Goal: Task Accomplishment & Management: Complete application form

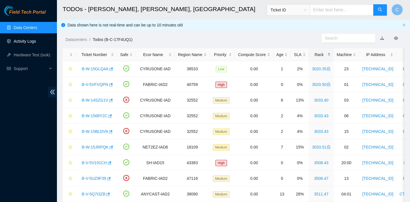
click at [35, 41] on link "Activity Logs" at bounding box center [25, 41] width 22 height 5
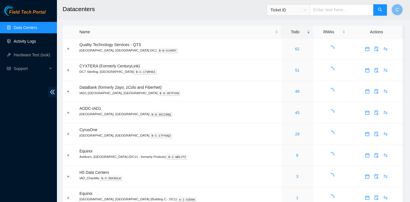
click at [24, 43] on link "Activity Logs" at bounding box center [25, 41] width 22 height 5
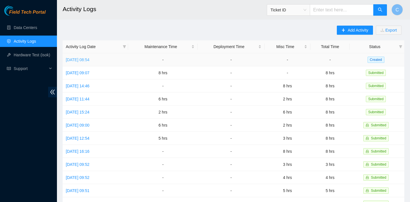
click at [82, 59] on link "Thu, 11 Sep 2025 08:54" at bounding box center [78, 60] width 24 height 5
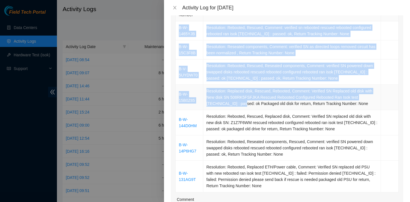
scroll to position [103, 0]
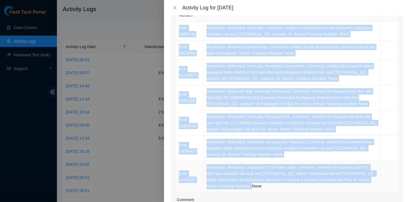
drag, startPoint x: 178, startPoint y: 24, endPoint x: 282, endPoint y: 187, distance: 192.8
click at [282, 187] on tbody "B-W-1465YJB Resolution: Rebooted, Rescued, Comment: verified sn rebooted rescue…" at bounding box center [287, 107] width 223 height 171
copy tbody "B-W-1465YJB Resolution: Rebooted, Rescued, Comment: verified sn rebooted rescue…"
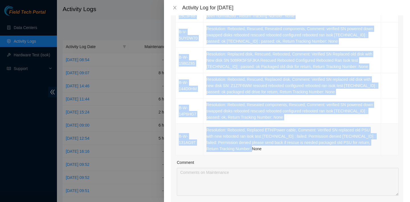
scroll to position [213, 0]
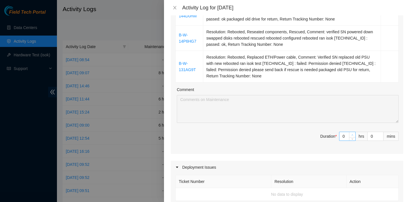
type input "1"
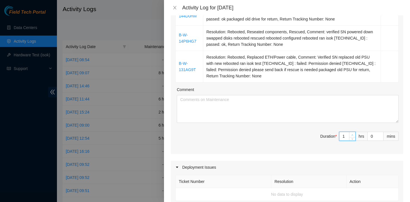
click at [349, 135] on span "Increase Value" at bounding box center [352, 134] width 6 height 5
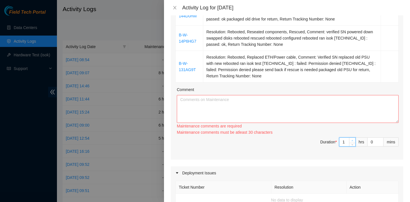
type input "2"
click at [351, 139] on span "up" at bounding box center [352, 140] width 3 height 3
type input "3"
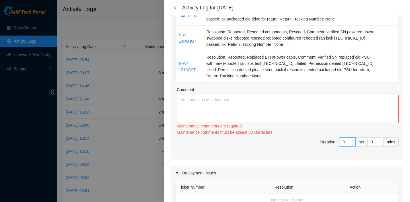
click at [351, 139] on span "up" at bounding box center [352, 140] width 3 height 3
type input "4"
click at [351, 139] on span "up" at bounding box center [352, 140] width 3 height 3
type input "5"
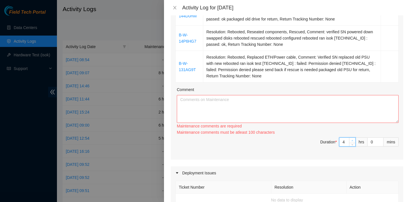
type input "5"
click at [351, 139] on span "up" at bounding box center [352, 140] width 3 height 3
type input "6"
click at [351, 139] on span "up" at bounding box center [352, 140] width 3 height 3
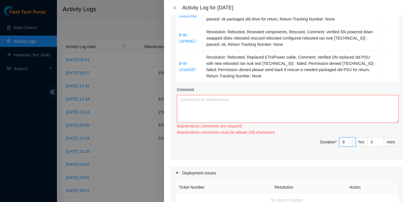
type input "7"
click at [351, 139] on span "up" at bounding box center [352, 140] width 3 height 3
click at [304, 119] on textarea "Comment" at bounding box center [288, 109] width 222 height 28
paste textarea "B-W-1465YJB Resolution: Rebooted, Rescued, Comment: verified sn rebooted rescue…"
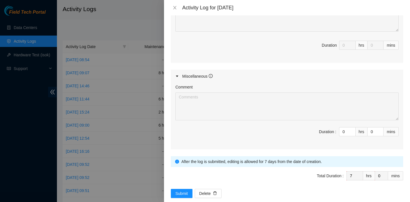
scroll to position [432, 0]
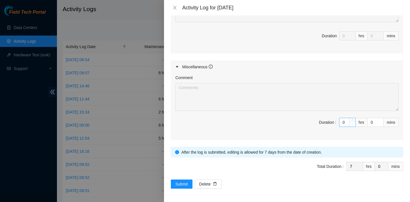
click at [350, 122] on span "Decrease Value" at bounding box center [352, 124] width 6 height 5
type textarea "B-W-1465YJB Resolution: Rebooted, Rescued, Comment: verified sn rebooted rescue…"
type input "1"
type input "8"
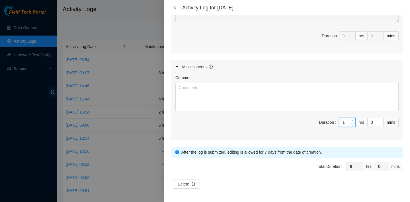
click at [352, 119] on span "up" at bounding box center [352, 120] width 3 height 3
click at [256, 91] on textarea "Comment" at bounding box center [286, 97] width 223 height 28
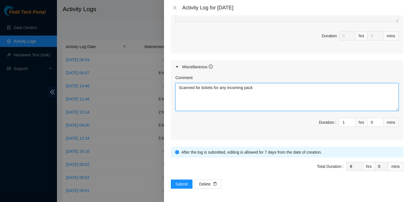
click at [245, 86] on textarea "Scanned for tickets for any incoming pack" at bounding box center [286, 97] width 223 height 28
click at [261, 88] on textarea "Scanned for tickets for any ingoing pack" at bounding box center [286, 97] width 223 height 28
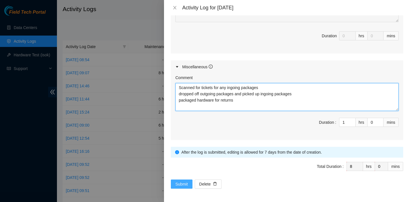
type textarea "Scanned for tickets for any ingoing packages dropped off outgoing packages and …"
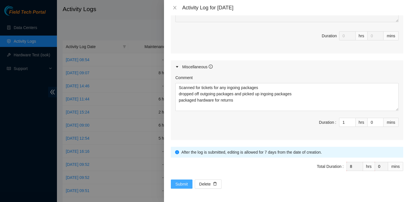
click at [183, 181] on span "Submit" at bounding box center [181, 184] width 13 height 6
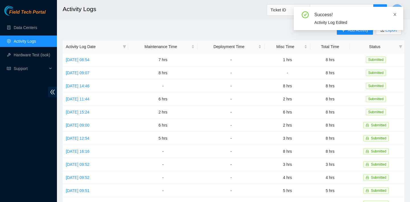
click at [395, 13] on icon "close" at bounding box center [395, 15] width 4 height 4
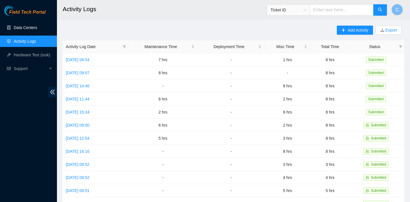
click at [37, 28] on link "Data Centers" at bounding box center [25, 27] width 23 height 5
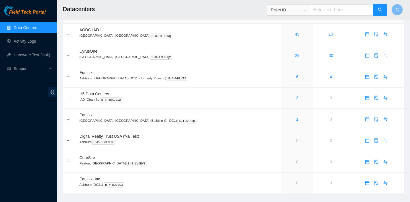
scroll to position [87, 0]
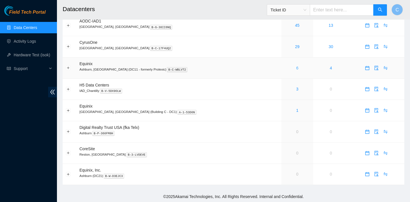
click at [296, 68] on link "6" at bounding box center [297, 68] width 2 height 5
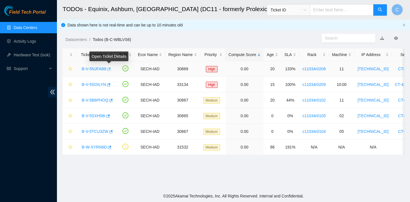
click at [111, 67] on button "button" at bounding box center [108, 69] width 5 height 9
click at [110, 84] on icon "button" at bounding box center [108, 85] width 4 height 4
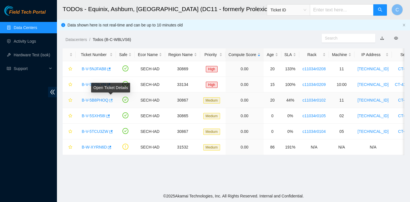
click at [112, 101] on icon "button" at bounding box center [110, 101] width 4 height 4
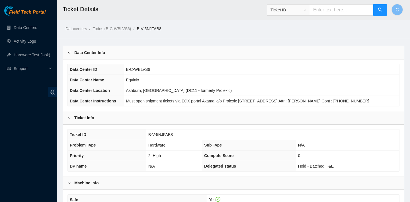
scroll to position [153, 0]
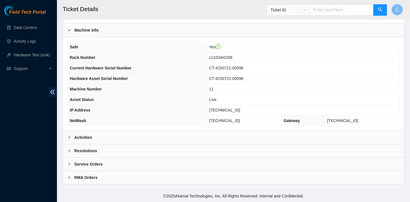
click at [213, 133] on div "Activities" at bounding box center [233, 137] width 341 height 13
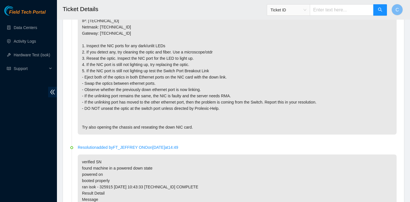
scroll to position [278, 0]
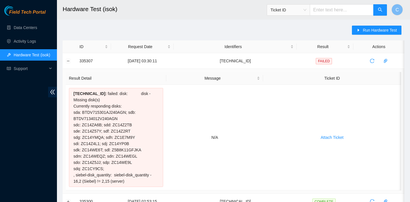
scroll to position [3, 0]
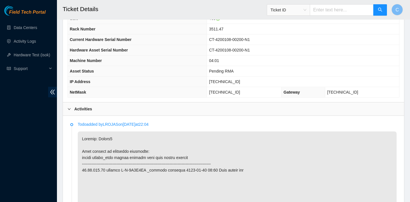
scroll to position [192, 0]
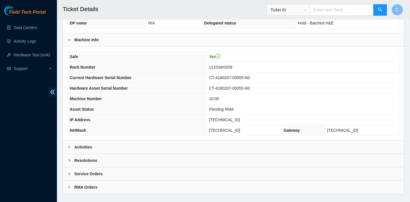
scroll to position [153, 0]
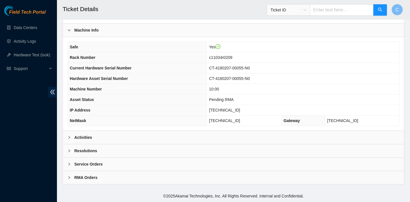
click at [207, 135] on div "Activities" at bounding box center [233, 137] width 341 height 13
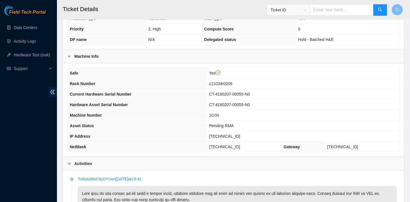
scroll to position [136, 0]
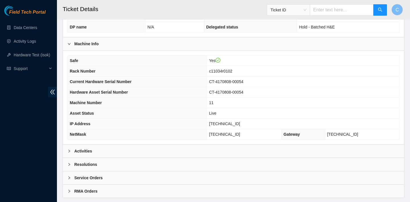
scroll to position [153, 0]
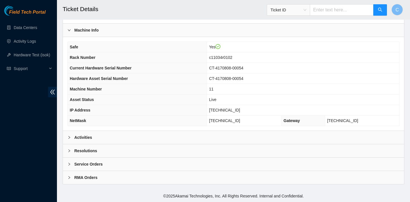
click at [151, 138] on div "Activities" at bounding box center [233, 137] width 341 height 13
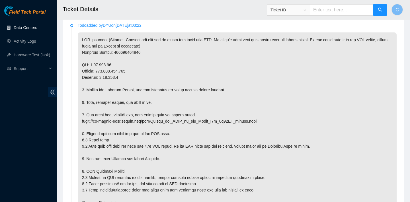
scroll to position [227, 0]
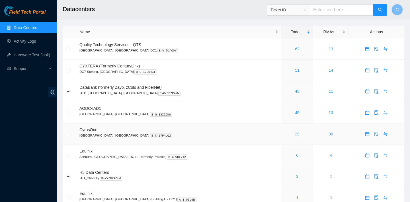
click at [295, 134] on link "29" at bounding box center [297, 134] width 5 height 5
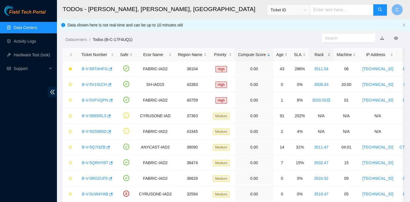
click at [320, 55] on div "Rack" at bounding box center [321, 55] width 19 height 6
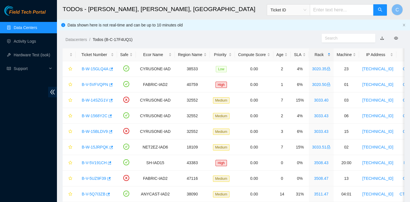
click at [320, 55] on div "Rack" at bounding box center [321, 55] width 19 height 6
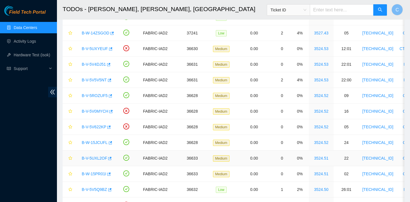
scroll to position [168, 0]
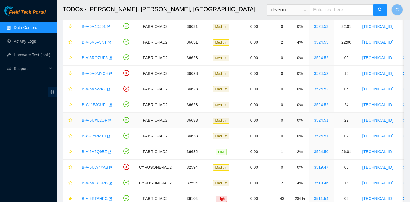
click at [111, 122] on icon "button" at bounding box center [109, 121] width 4 height 4
click at [109, 138] on icon "button" at bounding box center [108, 136] width 3 height 3
click at [112, 151] on icon "button" at bounding box center [109, 151] width 3 height 3
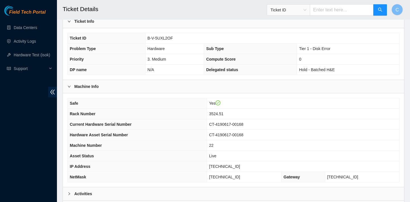
scroll to position [165, 0]
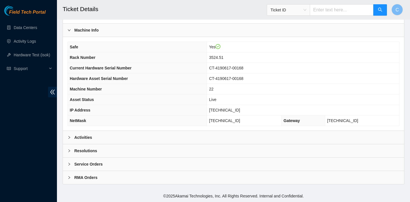
click at [125, 134] on div "Activities" at bounding box center [233, 137] width 341 height 13
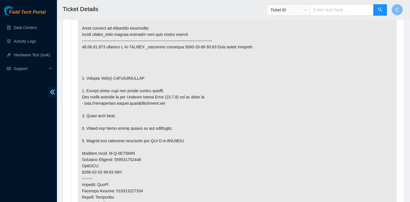
scroll to position [314, 0]
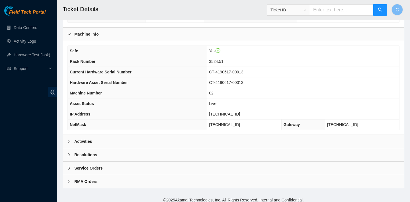
scroll to position [165, 0]
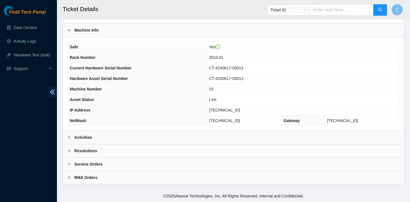
click at [208, 137] on div "Activities" at bounding box center [233, 137] width 341 height 13
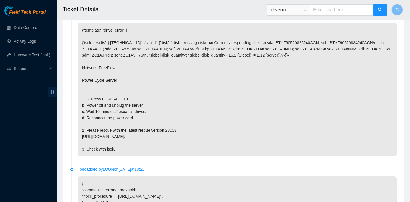
scroll to position [294, 0]
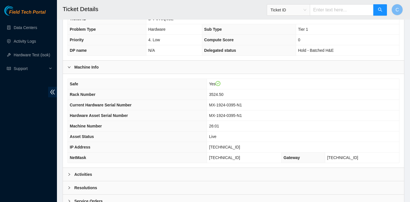
scroll to position [165, 0]
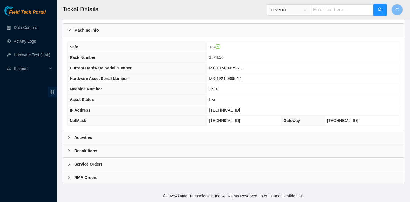
click at [124, 134] on div "Activities" at bounding box center [233, 137] width 341 height 13
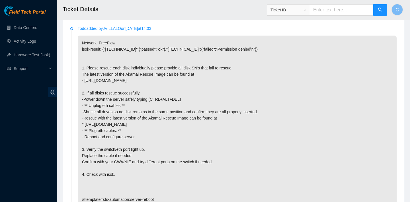
scroll to position [291, 0]
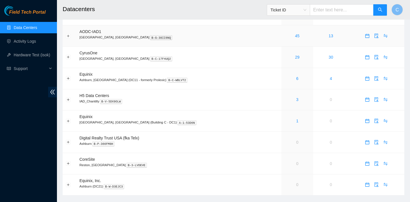
scroll to position [87, 0]
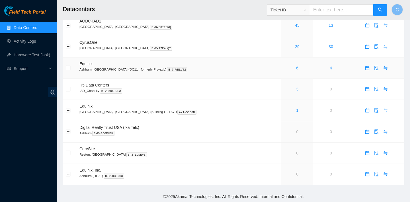
click at [296, 66] on link "6" at bounding box center [297, 68] width 2 height 5
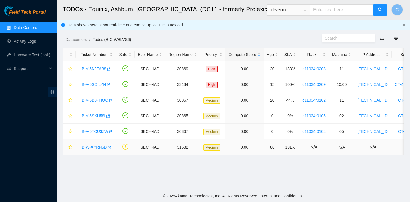
click at [112, 148] on div "B-W-XYRN6D" at bounding box center [96, 147] width 34 height 9
click at [110, 148] on icon "button" at bounding box center [109, 147] width 3 height 3
click at [112, 134] on icon "button" at bounding box center [110, 132] width 4 height 4
click at [111, 72] on button "button" at bounding box center [108, 69] width 5 height 9
click at [113, 102] on button "button" at bounding box center [110, 100] width 5 height 9
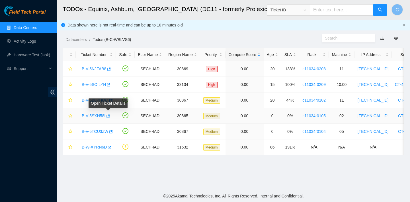
click at [110, 116] on icon "button" at bounding box center [108, 115] width 3 height 3
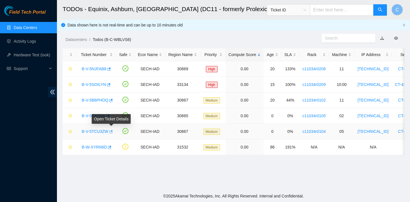
click at [112, 134] on span "button" at bounding box center [110, 132] width 4 height 5
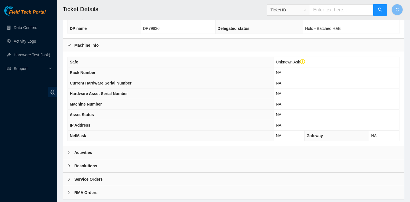
scroll to position [164, 0]
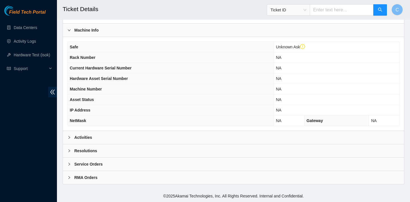
click at [132, 134] on div "Activities" at bounding box center [233, 137] width 341 height 13
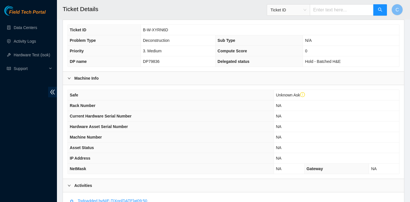
scroll to position [114, 0]
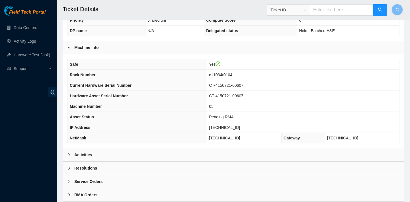
scroll to position [153, 0]
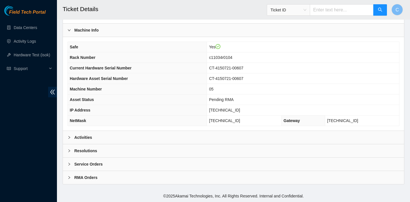
click at [181, 137] on div "Activities" at bounding box center [233, 137] width 341 height 13
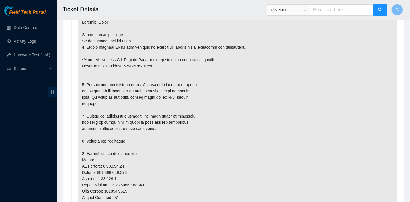
scroll to position [299, 0]
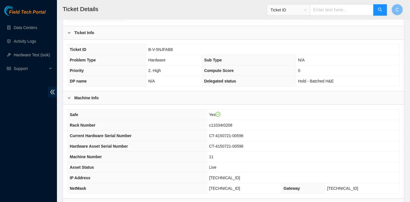
scroll to position [153, 0]
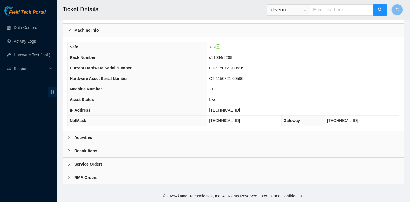
click at [125, 140] on div "Activities" at bounding box center [233, 137] width 341 height 13
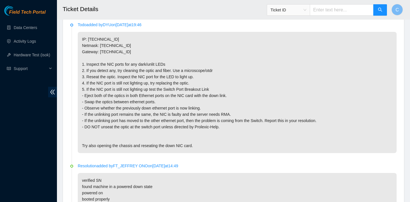
scroll to position [284, 0]
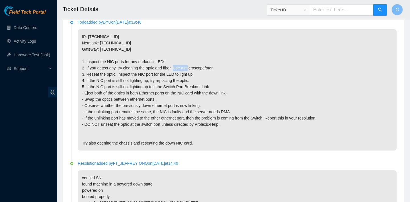
drag, startPoint x: 185, startPoint y: 74, endPoint x: 200, endPoint y: 75, distance: 14.6
click at [200, 75] on p "IP: 2.17.192.40 Netmask: 255.255.255.128 Gateway: 2.17.192.1 1. Inspect the NIC…" at bounding box center [237, 89] width 319 height 121
click at [196, 81] on p "IP: 2.17.192.40 Netmask: 255.255.255.128 Gateway: 2.17.192.1 1. Inspect the NIC…" at bounding box center [237, 89] width 319 height 121
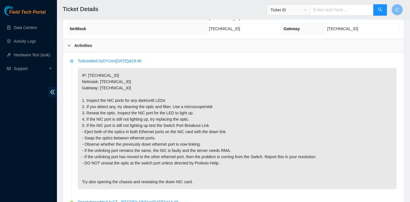
scroll to position [245, 0]
drag, startPoint x: 160, startPoint y: 113, endPoint x: 158, endPoint y: 96, distance: 17.2
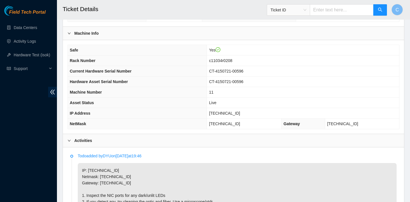
scroll to position [284, 0]
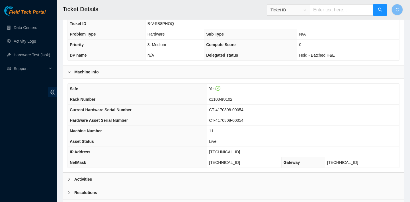
scroll to position [153, 0]
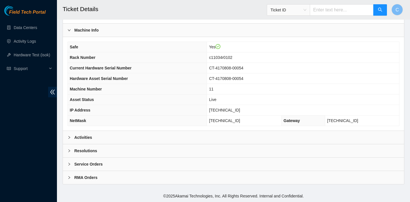
click at [260, 137] on div "Activities" at bounding box center [233, 137] width 341 height 13
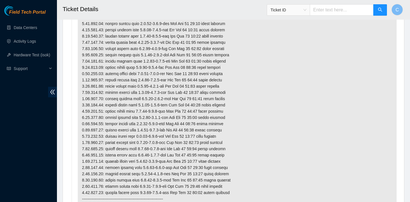
scroll to position [1718, 0]
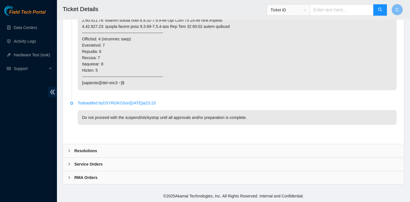
click at [150, 145] on div "Resolutions" at bounding box center [233, 150] width 341 height 13
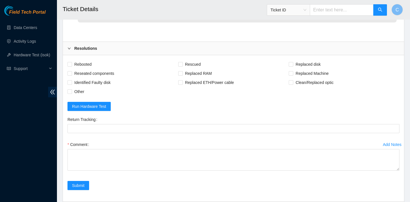
scroll to position [1865, 0]
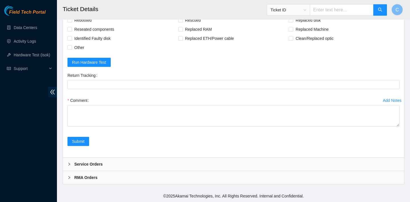
click at [136, 175] on div "RMA Orders" at bounding box center [233, 177] width 341 height 13
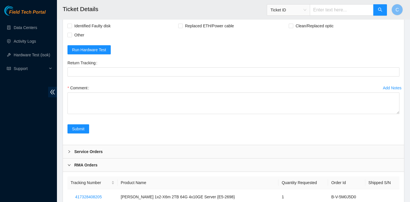
scroll to position [1918, 0]
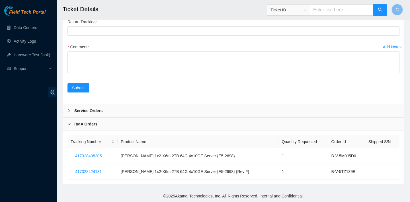
click at [122, 107] on div "Service Orders" at bounding box center [233, 110] width 341 height 13
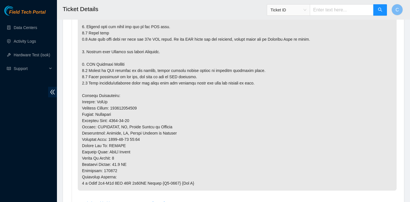
scroll to position [374, 0]
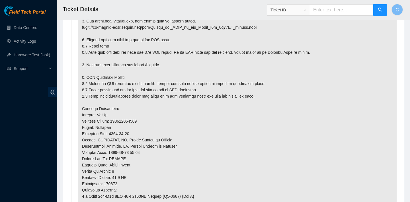
click at [158, 116] on p at bounding box center [237, 70] width 319 height 265
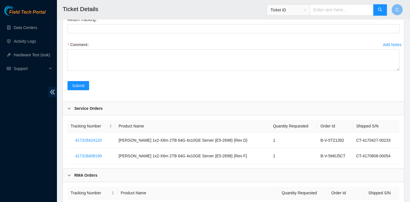
scroll to position [1888, 0]
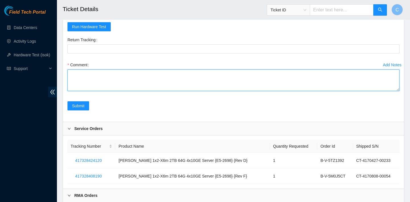
click at [91, 85] on textarea "Comment" at bounding box center [233, 80] width 332 height 22
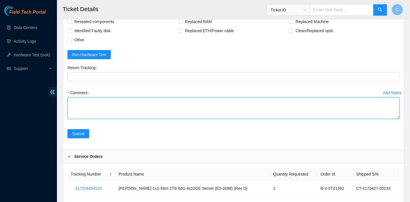
scroll to position [1838, 0]
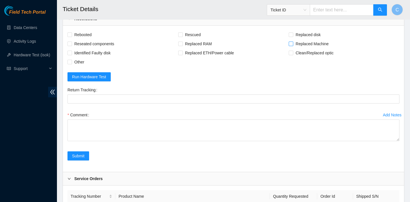
click at [291, 46] on input "Replaced Machine" at bounding box center [291, 44] width 4 height 4
checkbox input "true"
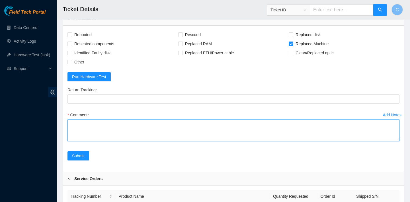
click at [156, 141] on textarea "Comment" at bounding box center [233, 131] width 332 height 22
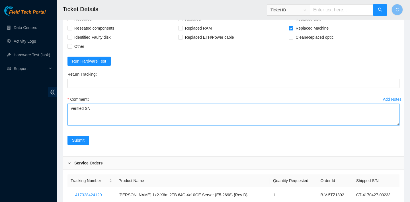
scroll to position [1850, 0]
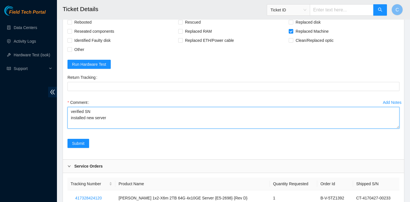
click at [111, 129] on textarea "verified SN installed new server" at bounding box center [233, 118] width 332 height 22
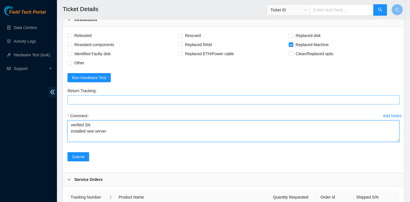
scroll to position [1830, 0]
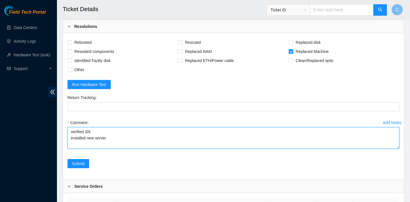
click at [94, 145] on textarea "verified SN installed new server" at bounding box center [233, 138] width 332 height 22
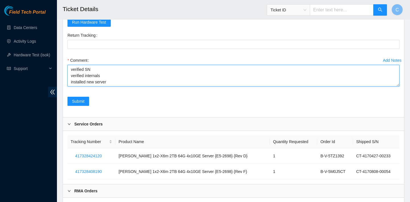
scroll to position [1900, 0]
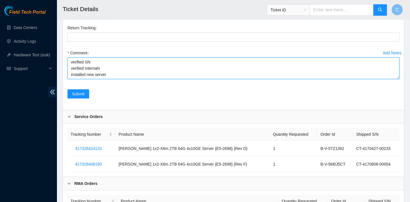
click at [113, 79] on textarea "verified SN verified internals installed new server" at bounding box center [233, 69] width 332 height 22
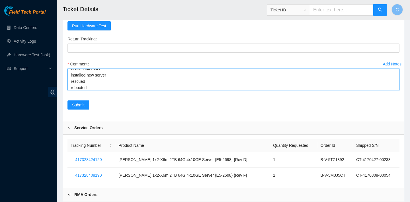
scroll to position [1883, 0]
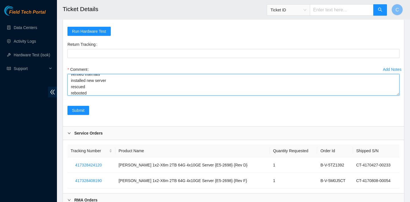
click at [110, 91] on textarea "verified SN verified internals installed new server rescued rebooted" at bounding box center [233, 85] width 332 height 22
click at [119, 96] on textarea "verified SN verified internals installed new server SN: CT-4170427-00233 rescue…" at bounding box center [233, 85] width 332 height 22
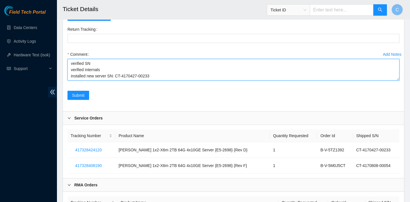
scroll to position [38, 0]
click at [76, 81] on textarea "verified SN verified internals installed new server SN: CT-4170427-00233 rescue…" at bounding box center [233, 70] width 332 height 22
click at [109, 81] on textarea "verified SN verified internals installed new server SN: CT-4170427-00233 rescue…" at bounding box center [233, 70] width 332 height 22
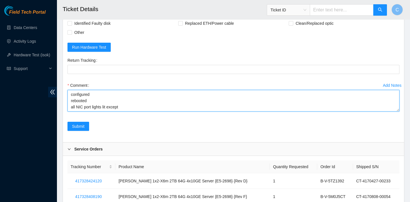
scroll to position [1867, 0]
type textarea "verified SN verified internals installed new server SN: CT-4170427-00233 rescue…"
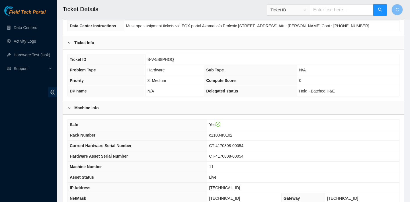
scroll to position [124, 0]
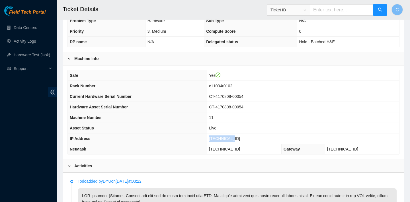
drag, startPoint x: 244, startPoint y: 137, endPoint x: 220, endPoint y: 137, distance: 23.9
click at [220, 137] on td "[TECHNICAL_ID]" at bounding box center [303, 139] width 192 height 11
copy span "[TECHNICAL_ID]"
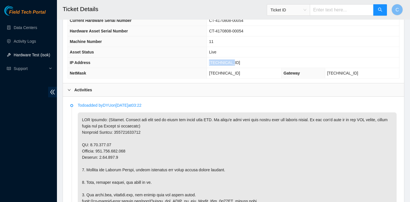
scroll to position [206, 0]
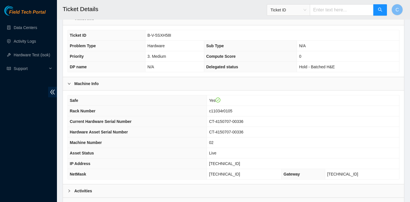
scroll to position [153, 0]
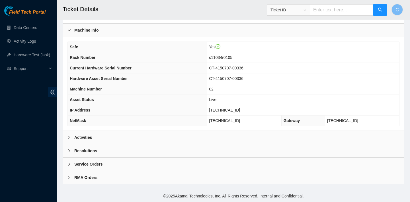
click at [230, 133] on div "Activities" at bounding box center [233, 137] width 341 height 13
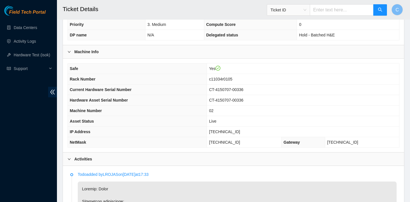
scroll to position [111, 0]
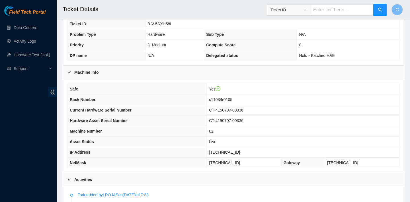
click at [258, 40] on th "Compute Score" at bounding box center [250, 45] width 93 height 11
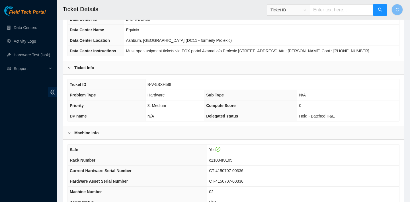
scroll to position [0, 0]
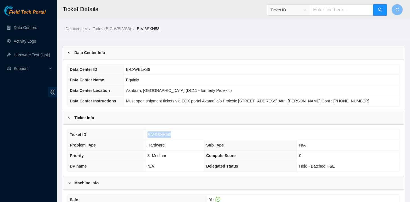
drag, startPoint x: 174, startPoint y: 135, endPoint x: 148, endPoint y: 134, distance: 26.2
click at [148, 134] on td "B-V-5SXH58I" at bounding box center [272, 135] width 254 height 11
copy span "B-V-5SXH58I"
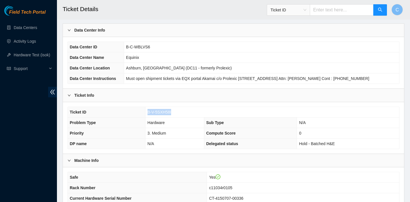
scroll to position [53, 0]
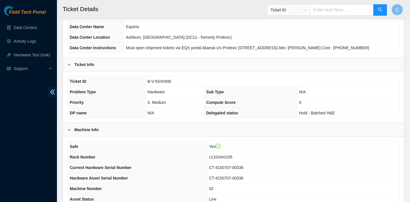
click at [265, 30] on td "Equinix" at bounding box center [261, 27] width 275 height 11
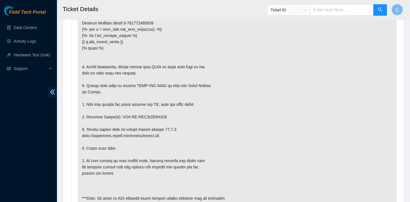
scroll to position [1023, 0]
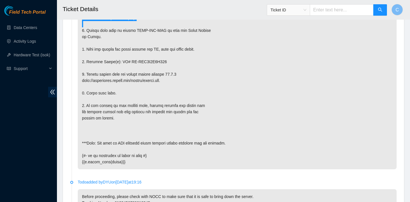
drag, startPoint x: 284, startPoint y: 60, endPoint x: 300, endPoint y: -42, distance: 103.3
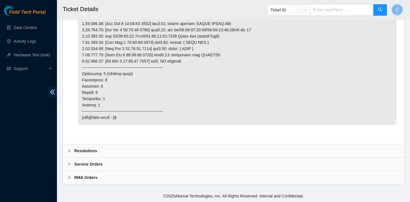
scroll to position [1623, 0]
click at [191, 151] on div "Resolutions" at bounding box center [233, 150] width 341 height 13
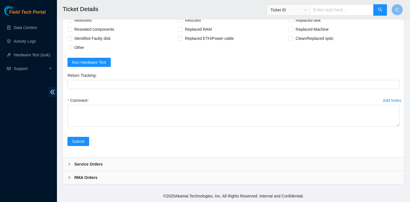
scroll to position [1734, 0]
click at [304, 25] on span "Replaced disk" at bounding box center [308, 20] width 30 height 9
click at [293, 22] on input "Replaced disk" at bounding box center [291, 20] width 4 height 4
checkbox input "true"
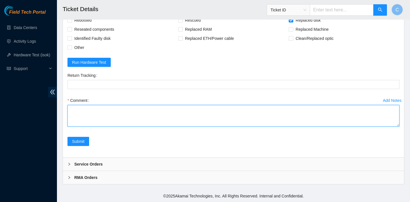
click at [156, 127] on textarea "Comment" at bounding box center [233, 116] width 332 height 22
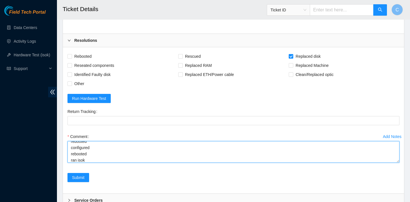
scroll to position [1719, 0]
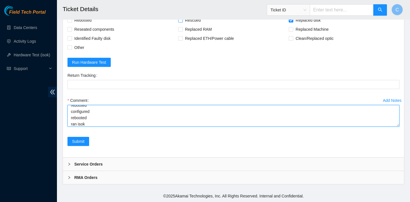
type textarea "verified SN powered down replace old disk with new disk SN: Z1P0LCMM rescued re…"
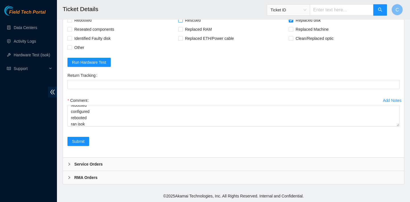
click at [198, 25] on span "Rescued" at bounding box center [193, 20] width 20 height 9
click at [182, 22] on input "Rescued" at bounding box center [180, 20] width 4 height 4
checkbox input "true"
click at [87, 25] on span "Rebooted" at bounding box center [83, 20] width 22 height 9
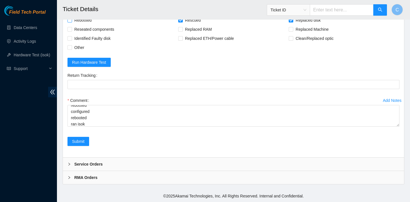
click at [71, 22] on input "Rebooted" at bounding box center [69, 20] width 4 height 4
checkbox input "true"
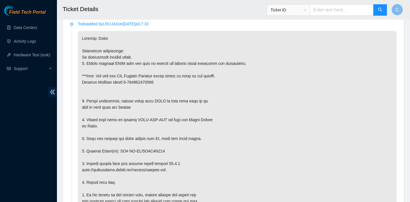
scroll to position [132, 0]
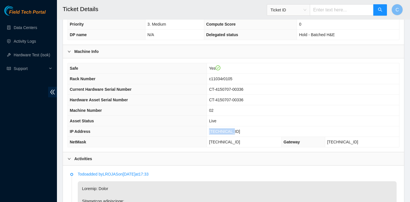
drag, startPoint x: 244, startPoint y: 132, endPoint x: 220, endPoint y: 130, distance: 24.2
click at [220, 130] on td "2.17.192.85" at bounding box center [303, 131] width 192 height 11
copy span "2.17.192.85"
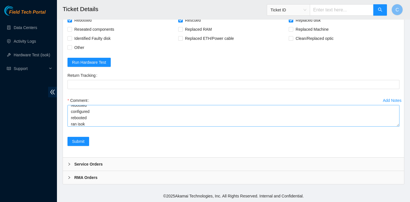
scroll to position [31, 0]
click at [88, 122] on textarea "verified SN powered down replace old disk with new disk SN: Z1P0LCMM rescued re…" at bounding box center [233, 116] width 332 height 22
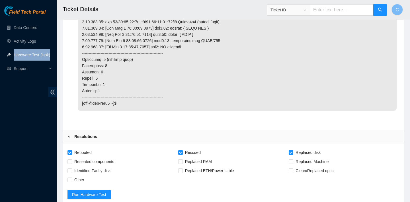
scroll to position [1770, 0]
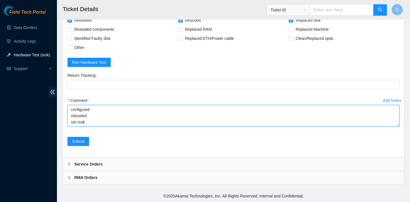
click at [99, 122] on textarea "verified SN powered down replace old disk with new disk SN: Z1P0LCMM rescued re…" at bounding box center [233, 116] width 332 height 22
paste textarea "2.17.192.85 : passed: ok"
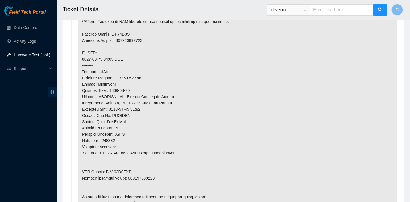
scroll to position [550, 0]
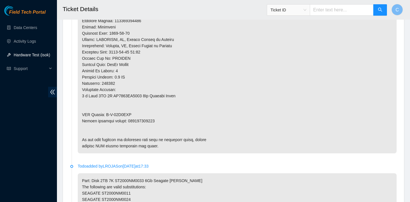
type textarea "verified SN powered down replace old disk with new disk SN: Z1P0LCMM rescued re…"
drag, startPoint x: 156, startPoint y: 119, endPoint x: 128, endPoint y: 119, distance: 28.8
copy p "463470051070"
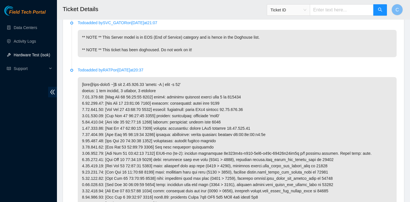
scroll to position [1770, 0]
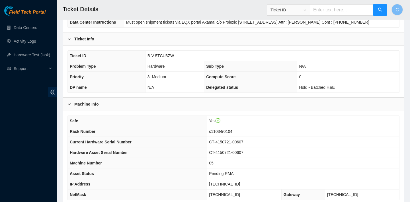
scroll to position [153, 0]
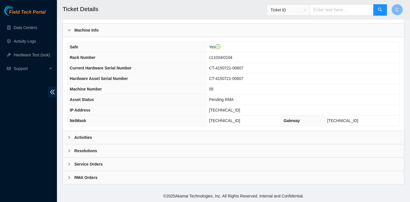
click at [247, 133] on div "Activities" at bounding box center [233, 137] width 341 height 13
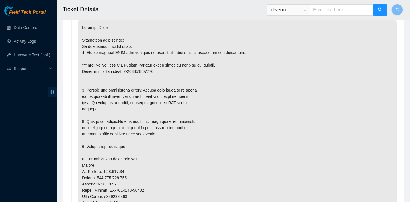
scroll to position [291, 0]
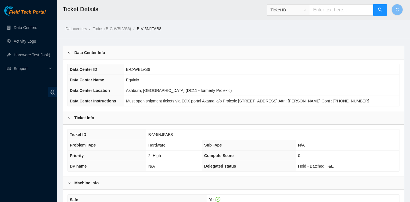
scroll to position [284, 0]
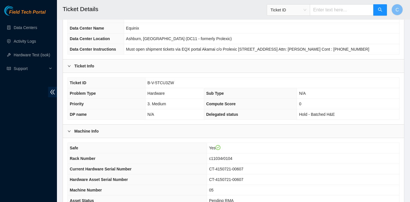
scroll to position [24, 0]
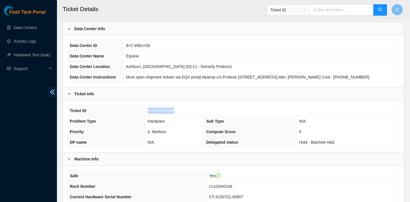
drag, startPoint x: 175, startPoint y: 110, endPoint x: 147, endPoint y: 109, distance: 28.2
click at [147, 109] on td "B-V-5TCU3ZW" at bounding box center [272, 111] width 254 height 11
copy span "B-V-5TCU3ZW"
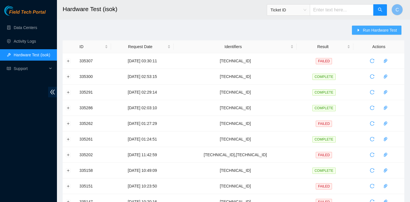
click at [375, 31] on span "Run Hardware Test" at bounding box center [380, 30] width 34 height 6
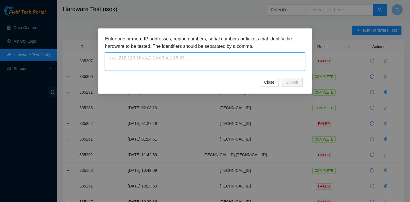
click at [233, 64] on textarea at bounding box center [205, 61] width 200 height 19
paste textarea "[TECHNICAL_ID]"
type textarea "[TECHNICAL_ID]"
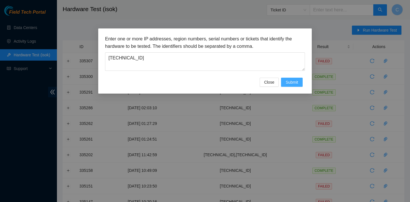
click at [290, 83] on span "Submit" at bounding box center [292, 82] width 13 height 6
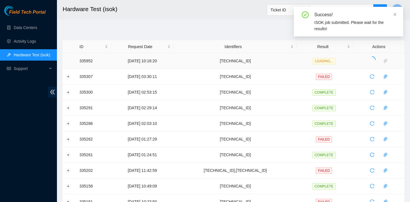
click at [266, 55] on td "[TECHNICAL_ID]" at bounding box center [235, 61] width 123 height 16
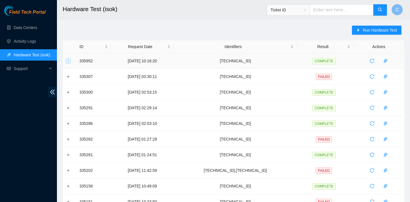
click at [67, 62] on button "Expand row" at bounding box center [68, 61] width 5 height 5
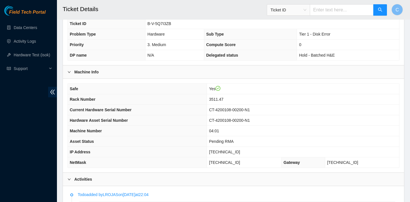
scroll to position [105, 0]
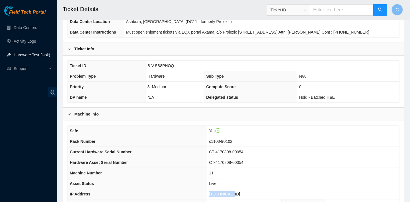
scroll to position [80, 0]
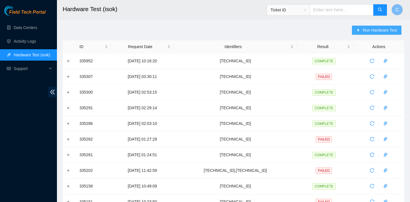
click at [364, 29] on span "Run Hardware Test" at bounding box center [380, 30] width 34 height 6
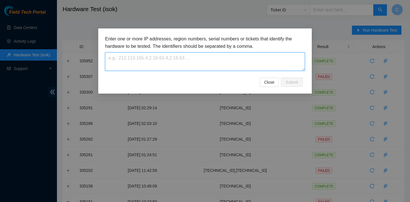
click at [190, 62] on textarea at bounding box center [205, 61] width 200 height 19
paste textarea "[TECHNICAL_ID]"
type textarea "[TECHNICAL_ID]"
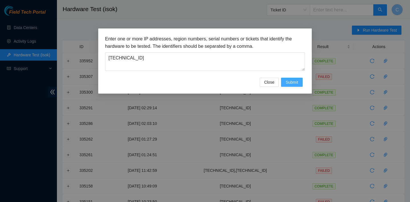
click at [292, 85] on button "Submit" at bounding box center [292, 82] width 22 height 9
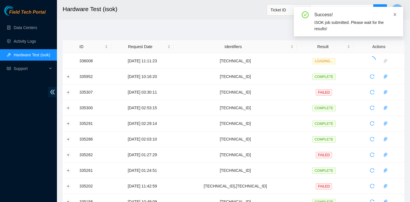
click at [396, 15] on icon "close" at bounding box center [395, 15] width 4 height 4
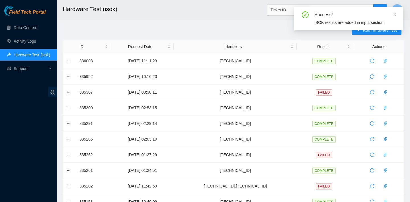
click at [397, 14] on div "Success! ISOK results are added in input section." at bounding box center [348, 18] width 109 height 23
drag, startPoint x: 396, startPoint y: 14, endPoint x: 388, endPoint y: 15, distance: 8.5
click at [396, 15] on icon "close" at bounding box center [395, 15] width 4 height 4
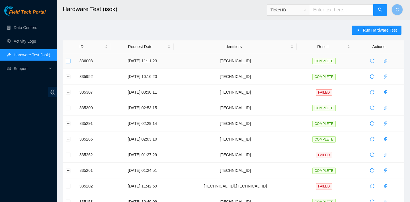
click at [69, 62] on button "Expand row" at bounding box center [68, 61] width 5 height 5
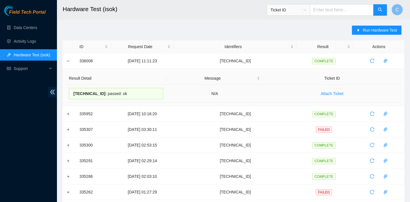
drag, startPoint x: 142, startPoint y: 87, endPoint x: 129, endPoint y: 94, distance: 14.5
click at [129, 94] on td "[TECHNICAL_ID] : passed: ok" at bounding box center [116, 94] width 101 height 18
copy div "[TECHNICAL_ID] : passed: ok"
